Goal: Information Seeking & Learning: Learn about a topic

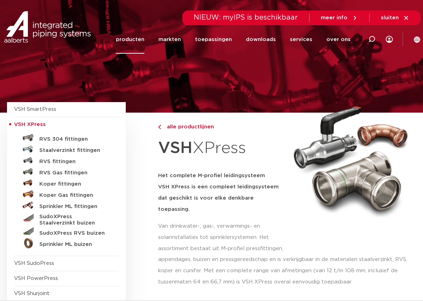
click at [139, 42] on link "producten" at bounding box center [130, 39] width 28 height 28
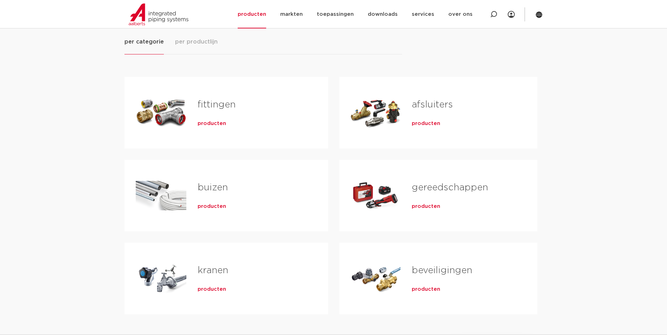
scroll to position [70, 0]
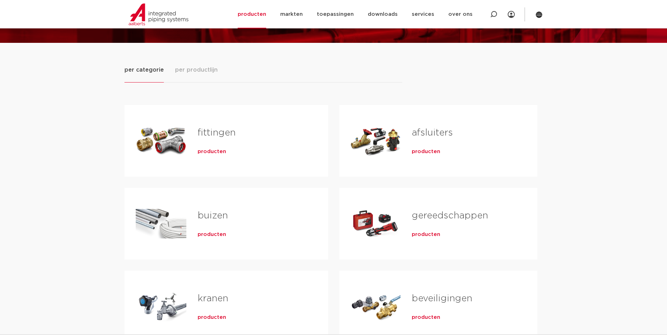
click at [423, 155] on div "producten" at bounding box center [462, 150] width 103 height 10
click at [423, 149] on span "producten" at bounding box center [425, 151] width 28 height 7
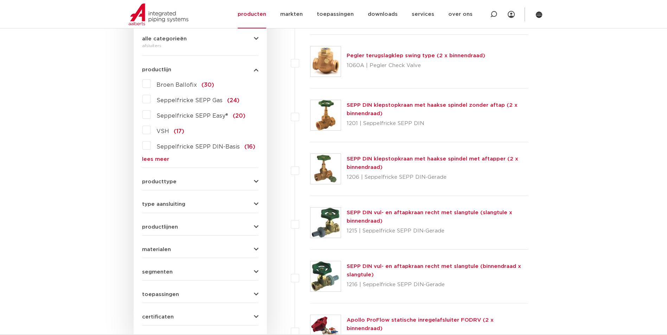
scroll to position [246, 0]
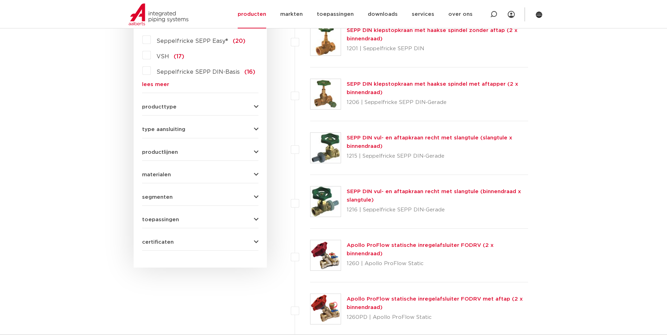
click at [189, 128] on button "type aansluiting" at bounding box center [200, 129] width 116 height 5
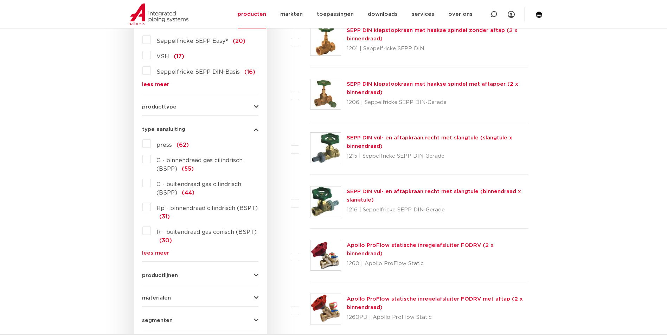
click at [159, 252] on link "lees meer" at bounding box center [200, 253] width 116 height 5
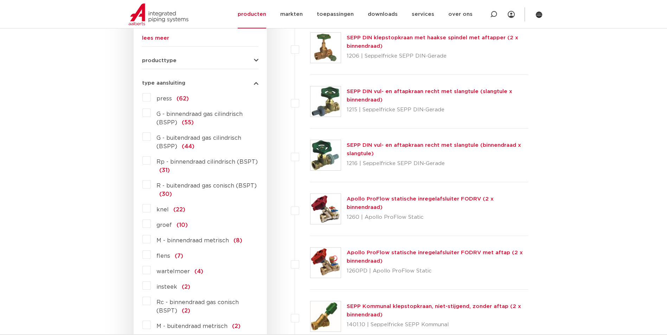
scroll to position [281, 0]
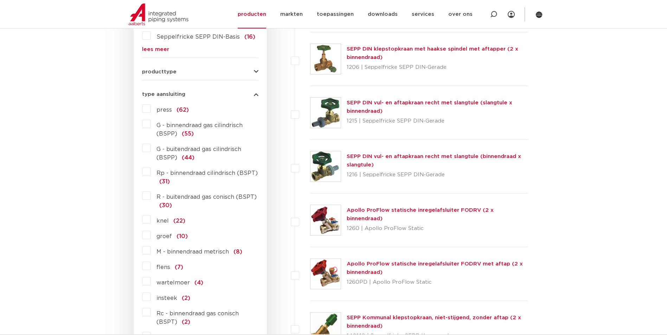
click at [151, 147] on label "G - buitendraad gas cilindrisch (BSPP) (44)" at bounding box center [205, 152] width 108 height 20
click at [0, 0] on input "G - buitendraad gas cilindrisch (BSPP) (44)" at bounding box center [0, 0] width 0 height 0
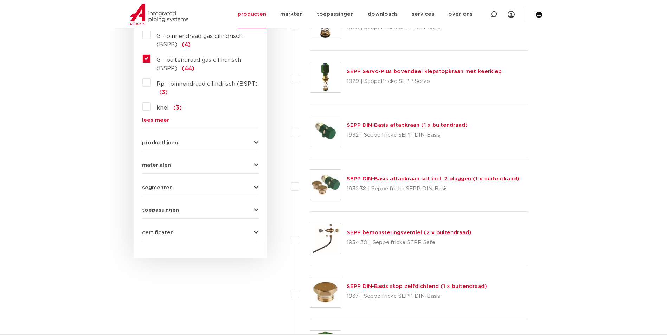
scroll to position [281, 0]
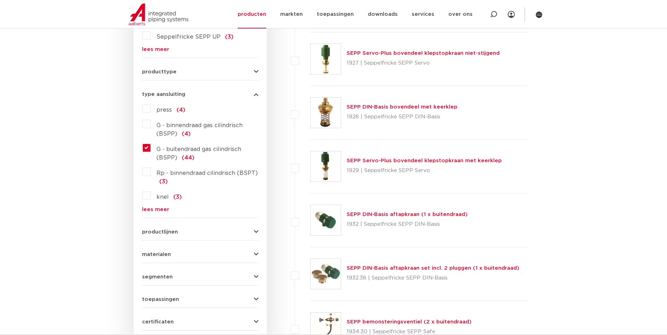
click at [151, 197] on label "knel (3)" at bounding box center [166, 195] width 31 height 11
click at [0, 0] on input "knel (3)" at bounding box center [0, 0] width 0 height 0
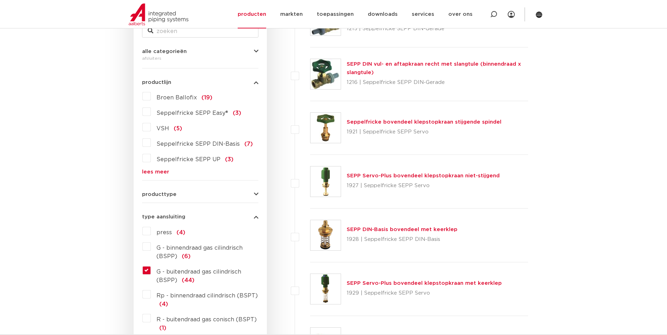
scroll to position [141, 0]
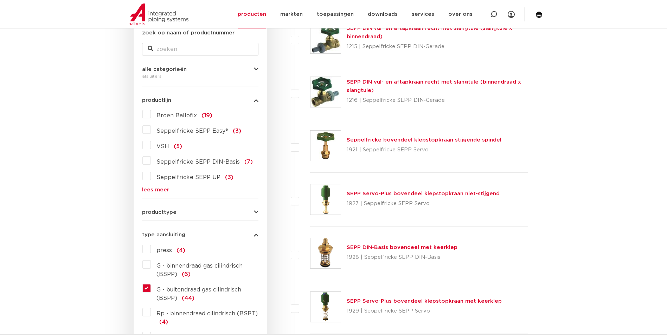
drag, startPoint x: 176, startPoint y: 227, endPoint x: 177, endPoint y: 232, distance: 4.3
click at [176, 228] on div "type aansluiting G - buitendraad gas cilindrisch (BSPP), knel press (4) G - bin…" at bounding box center [200, 294] width 116 height 134
click at [184, 216] on form "zoek op naam of productnummer alle categorieën afsluiters [GEOGRAPHIC_DATA] afs…" at bounding box center [200, 254] width 116 height 451
click at [184, 213] on button "producttype" at bounding box center [200, 212] width 116 height 5
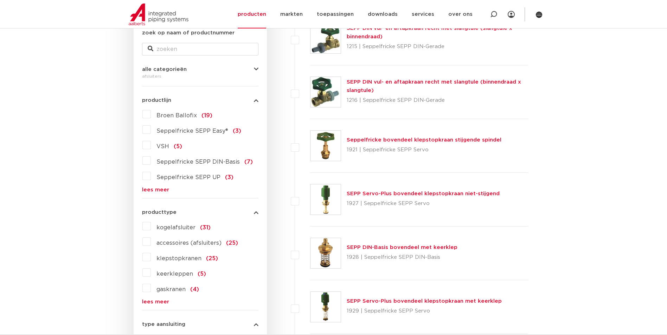
click at [155, 301] on link "lees meer" at bounding box center [200, 301] width 116 height 5
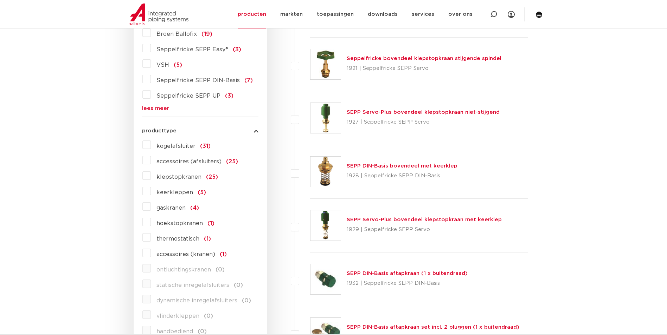
scroll to position [211, 0]
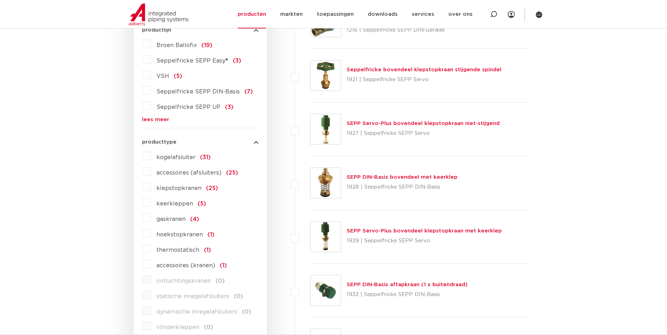
click at [182, 155] on span "kogelafsluiter" at bounding box center [175, 158] width 39 height 6
click at [0, 0] on input "kogelafsluiter (31)" at bounding box center [0, 0] width 0 height 0
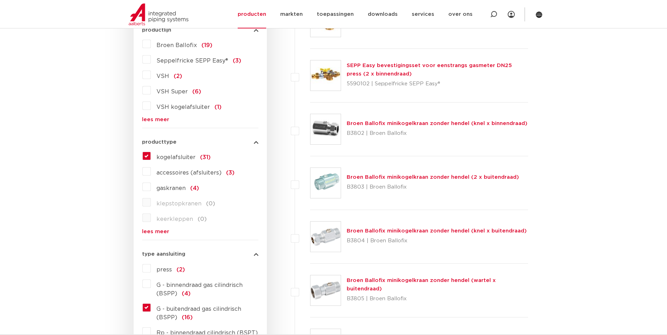
click at [153, 268] on label "press (2)" at bounding box center [168, 268] width 34 height 11
click at [0, 0] on input "press (2)" at bounding box center [0, 0] width 0 height 0
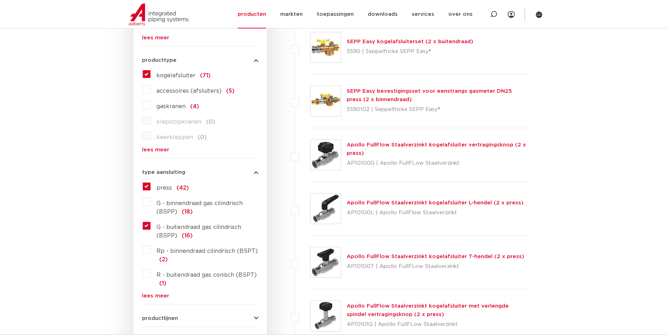
scroll to position [351, 0]
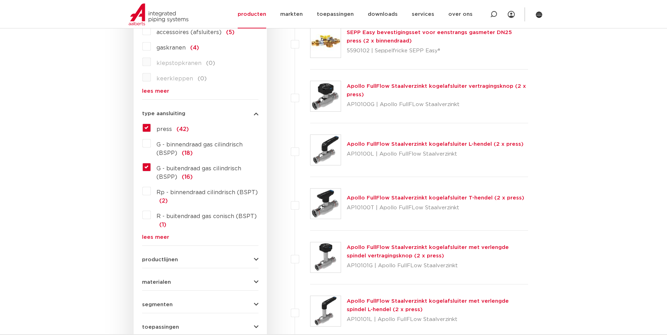
click at [157, 238] on link "lees meer" at bounding box center [200, 237] width 116 height 5
click at [166, 241] on span "knel" at bounding box center [162, 241] width 12 height 6
click at [0, 0] on input "knel (18)" at bounding box center [0, 0] width 0 height 0
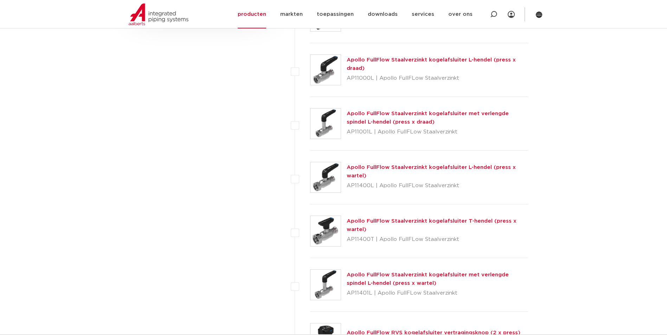
scroll to position [738, 0]
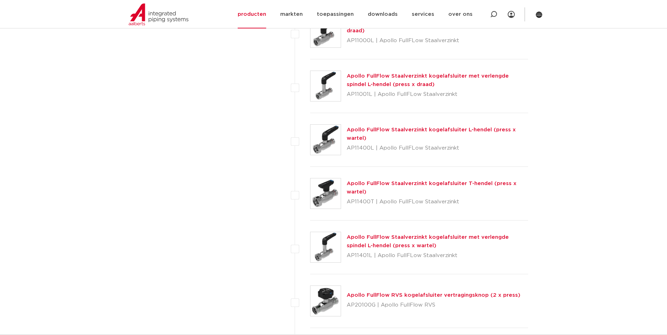
click at [427, 185] on link "Apollo FullFlow Staalverzinkt kogelafsluiter T-hendel (press x wartel)" at bounding box center [431, 188] width 170 height 14
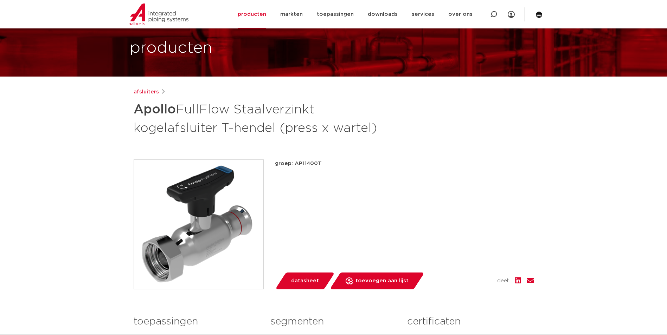
scroll to position [35, 0]
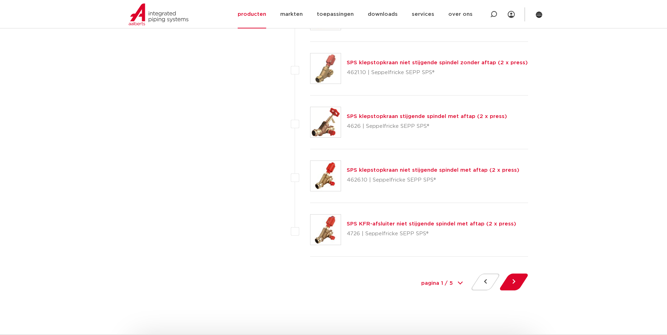
scroll to position [3127, 0]
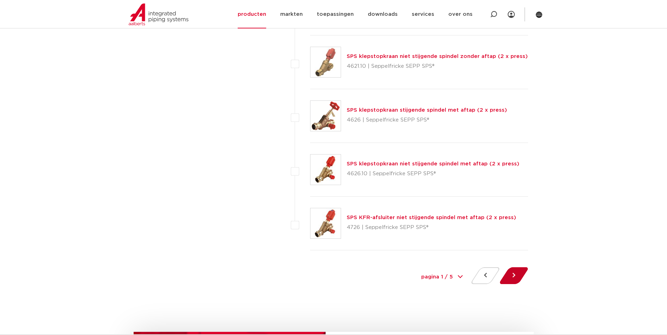
click at [509, 277] on button at bounding box center [513, 275] width 20 height 17
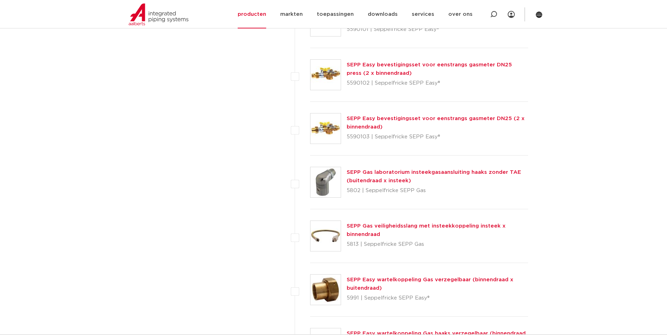
scroll to position [2600, 0]
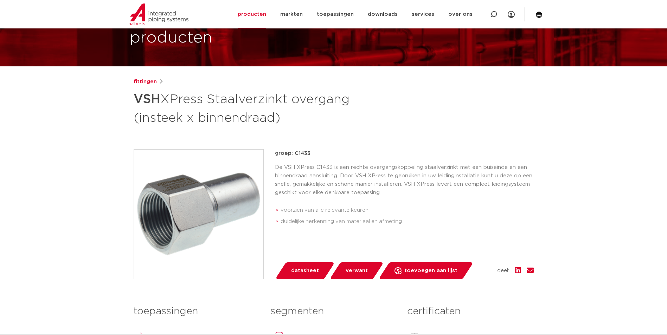
scroll to position [35, 0]
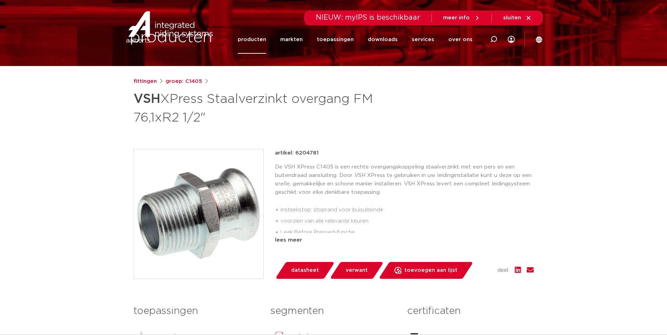
scroll to position [105, 0]
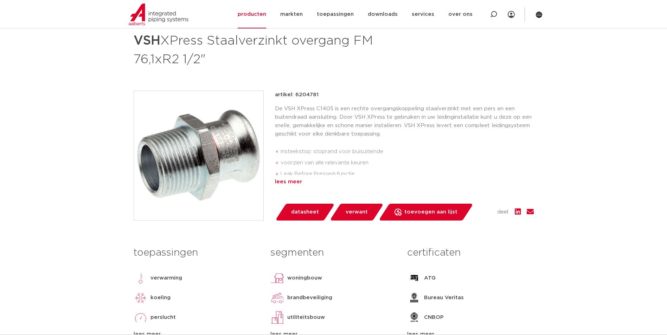
click at [285, 182] on div "lees meer" at bounding box center [404, 182] width 259 height 8
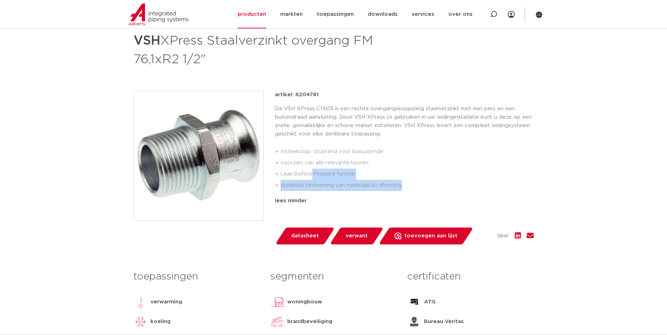
click at [482, 181] on ul "insteekstop: stoprand voor buisuiteinde voorzien van alle relevante keuren Leak…" at bounding box center [404, 168] width 259 height 50
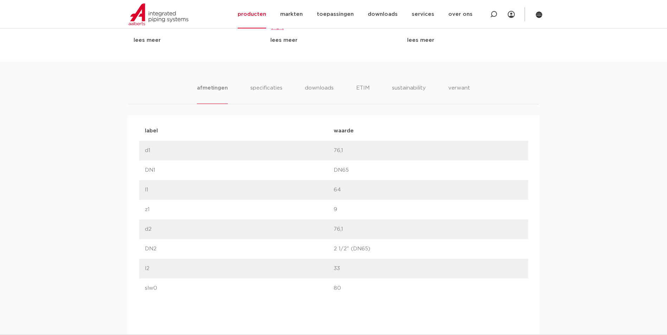
scroll to position [422, 0]
click at [281, 92] on li "specificaties" at bounding box center [266, 96] width 34 height 20
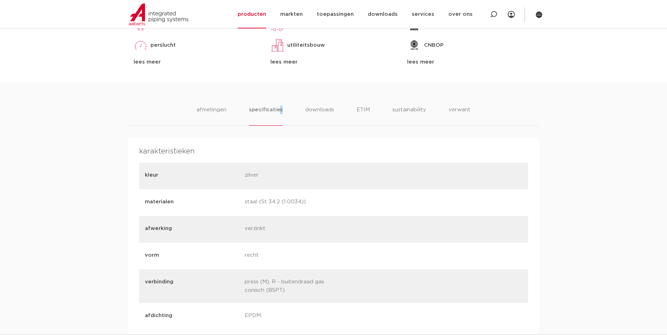
scroll to position [351, 0]
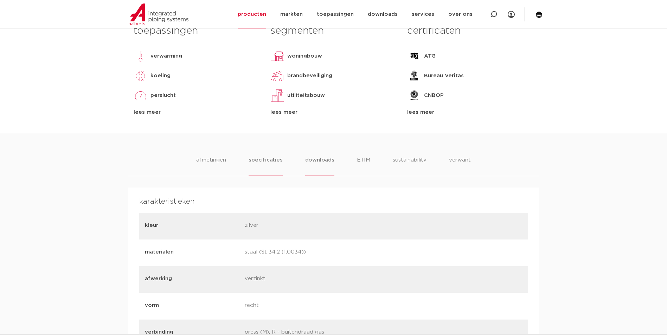
click at [318, 158] on li "downloads" at bounding box center [319, 166] width 29 height 20
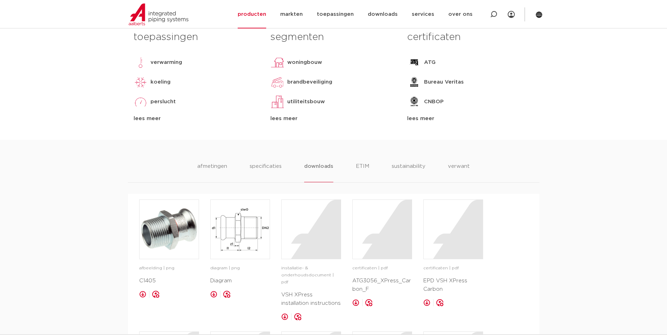
scroll to position [281, 0]
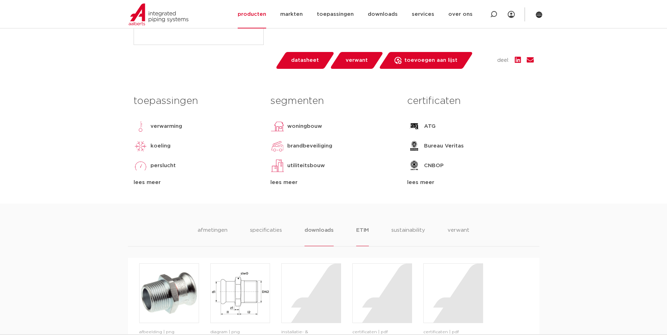
click at [364, 232] on li "ETIM" at bounding box center [362, 236] width 13 height 20
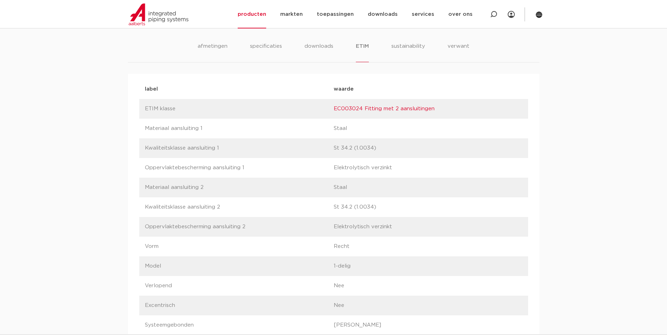
scroll to position [422, 0]
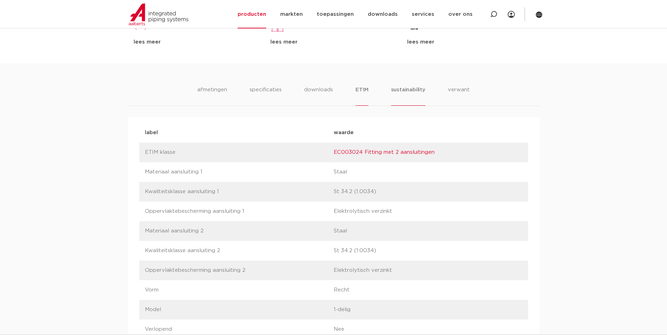
click at [414, 92] on li "sustainability" at bounding box center [408, 96] width 34 height 20
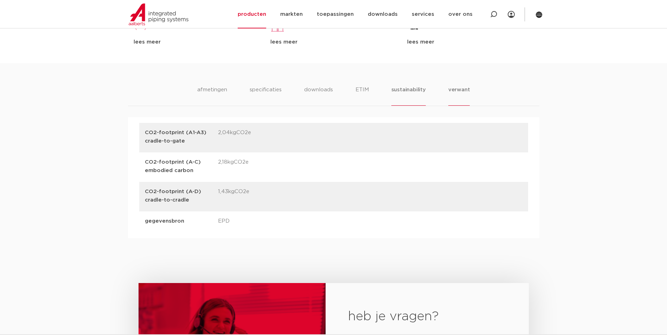
click at [454, 90] on li "verwant" at bounding box center [459, 96] width 22 height 20
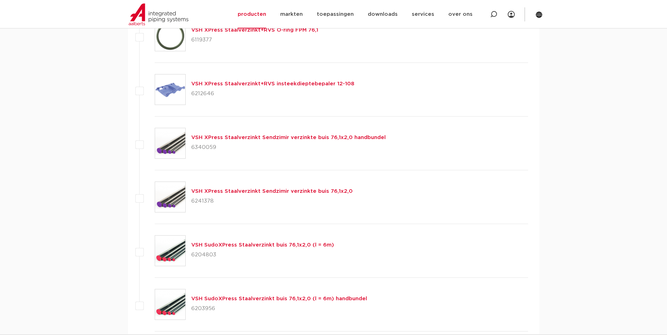
click at [245, 234] on ul "VSH XPress Staalverzinkt+RVS O-ring EPDM 76,1 6208015" at bounding box center [333, 143] width 389 height 376
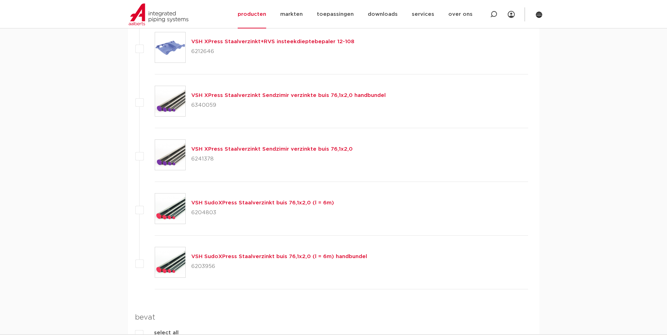
drag, startPoint x: 245, startPoint y: 234, endPoint x: 113, endPoint y: 237, distance: 131.1
click at [113, 237] on div "afmetingen specificaties downloads ETIM sustainability verwant [GEOGRAPHIC_DATA…" at bounding box center [333, 110] width 667 height 587
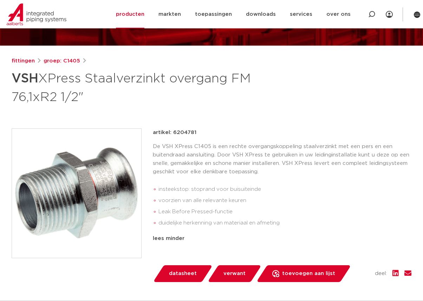
scroll to position [70, 0]
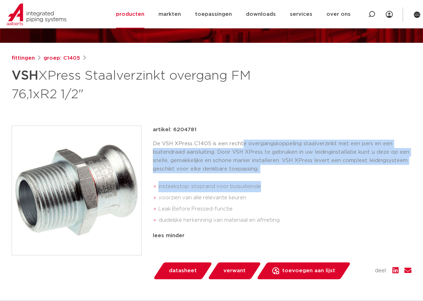
drag, startPoint x: 241, startPoint y: 142, endPoint x: 346, endPoint y: 180, distance: 111.8
click at [346, 180] on div "De VSH XPress C1405 is een rechte overgangskoppeling staalverzinkt met een pers…" at bounding box center [282, 184] width 259 height 89
